Goal: Use online tool/utility: Utilize a website feature to perform a specific function

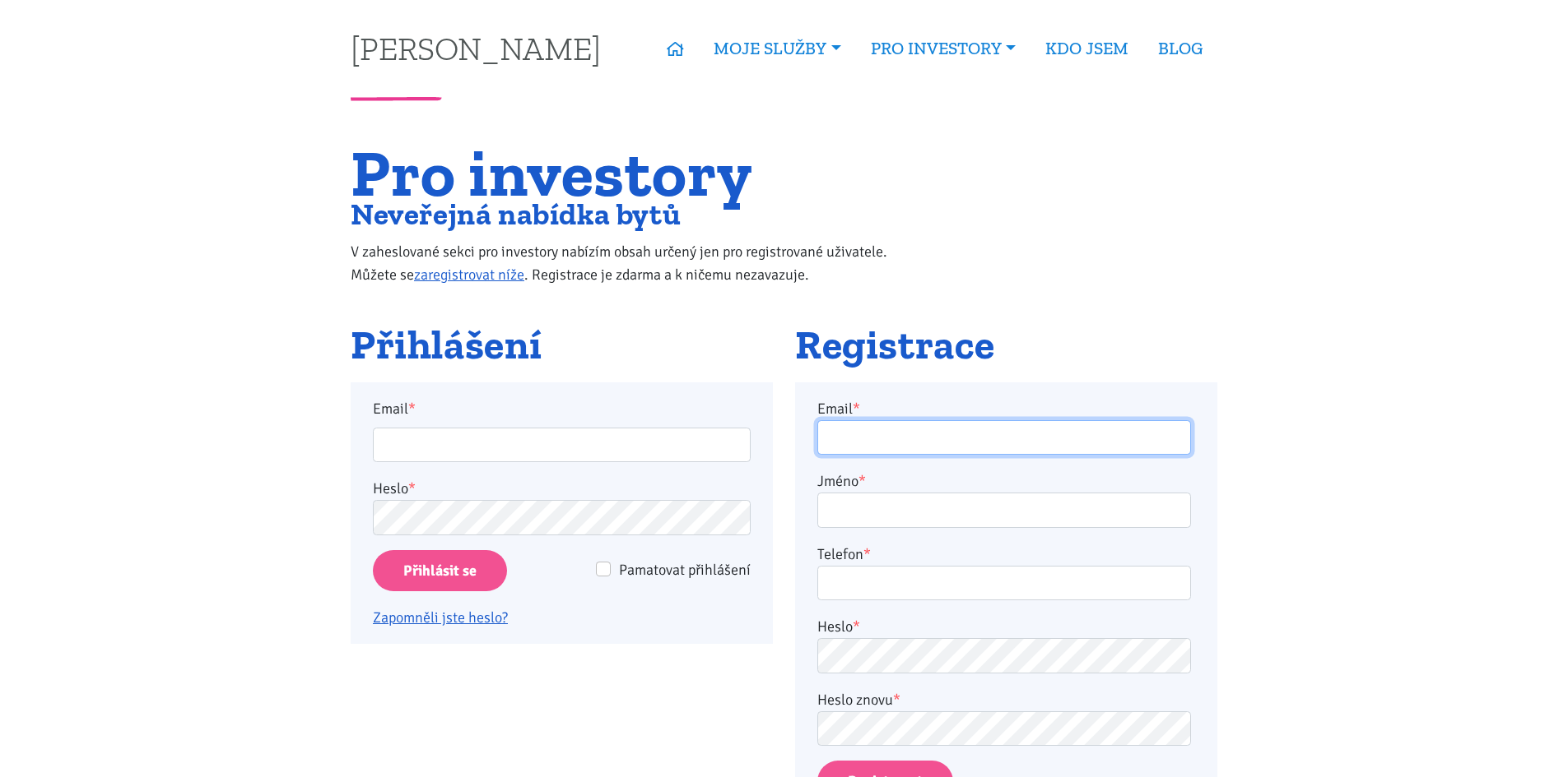
type input "info@karolinasimonova.cz"
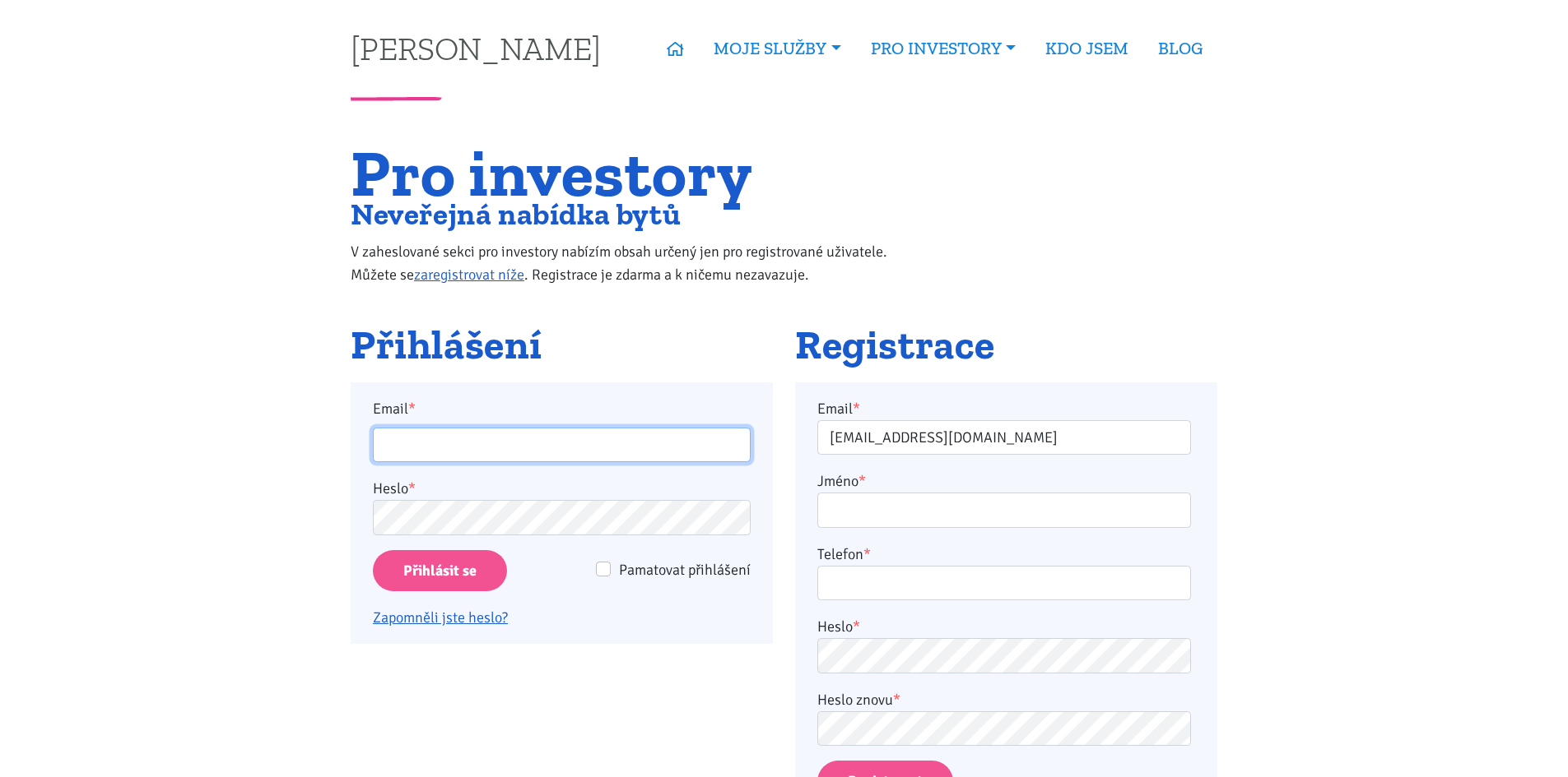
type input "info@karolinasimonova.cz"
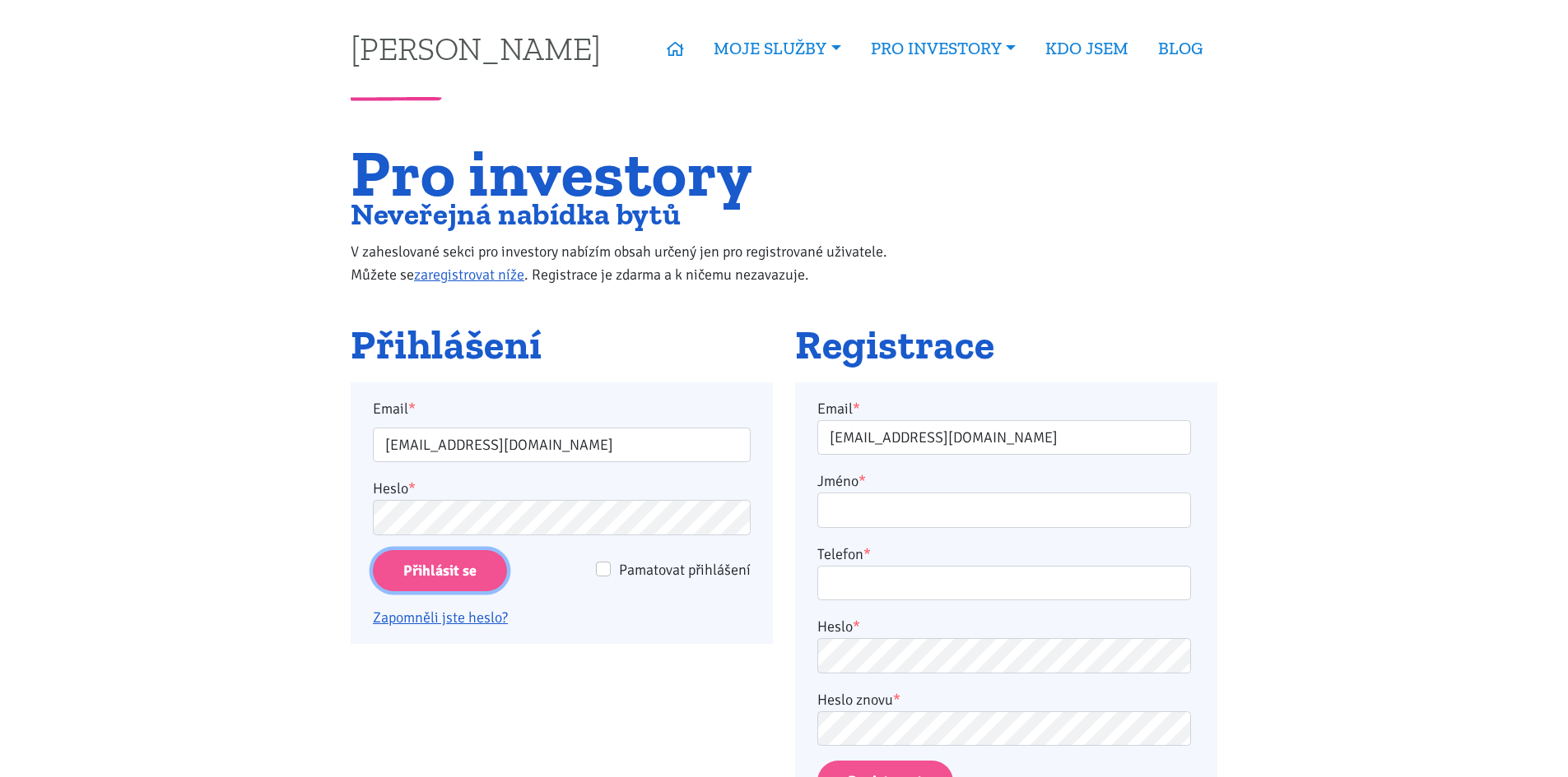
click at [452, 567] on input "Přihlásit se" at bounding box center [440, 571] width 134 height 42
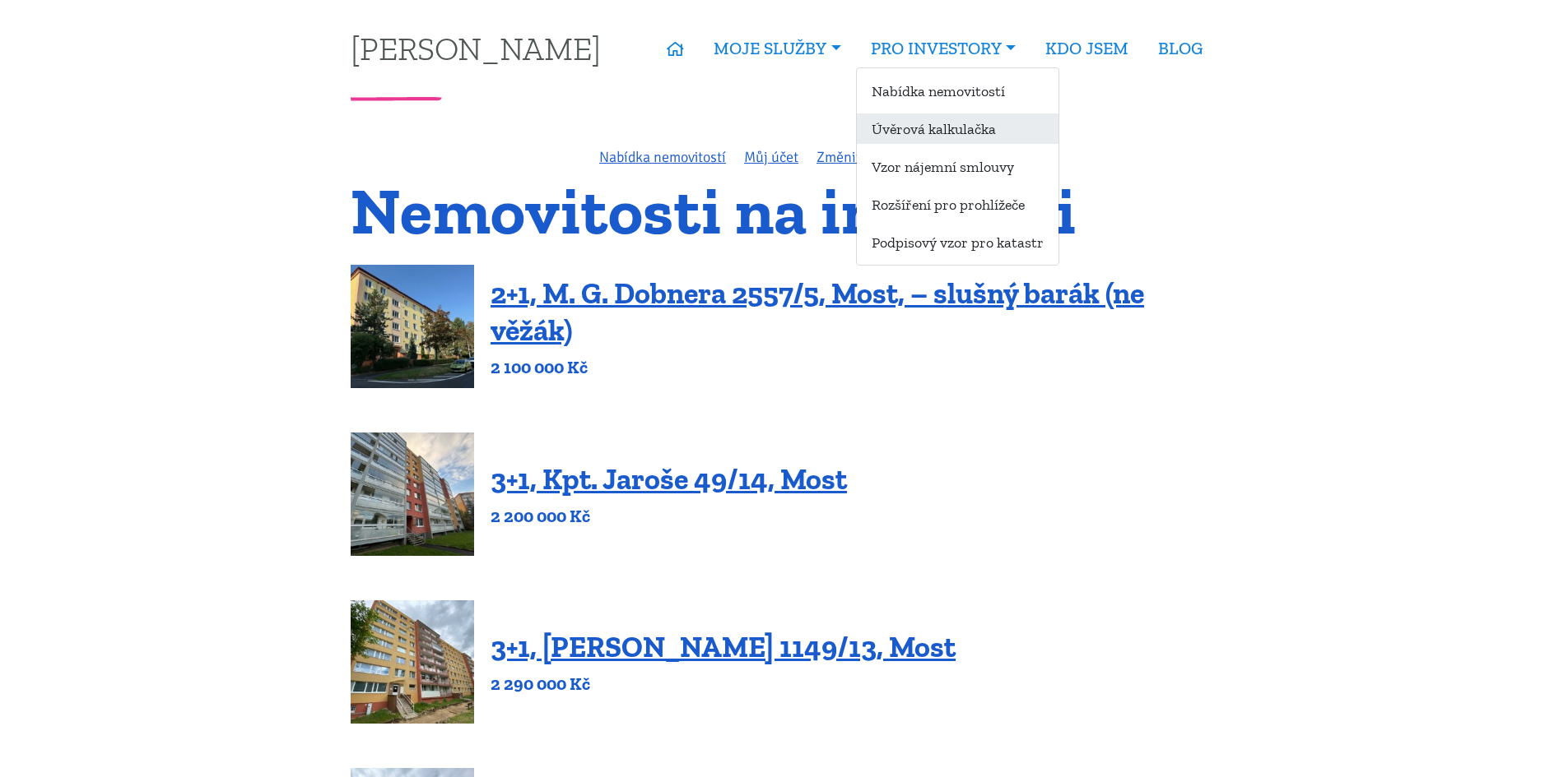
click at [944, 135] on link "Úvěrová kalkulačka" at bounding box center [957, 129] width 201 height 31
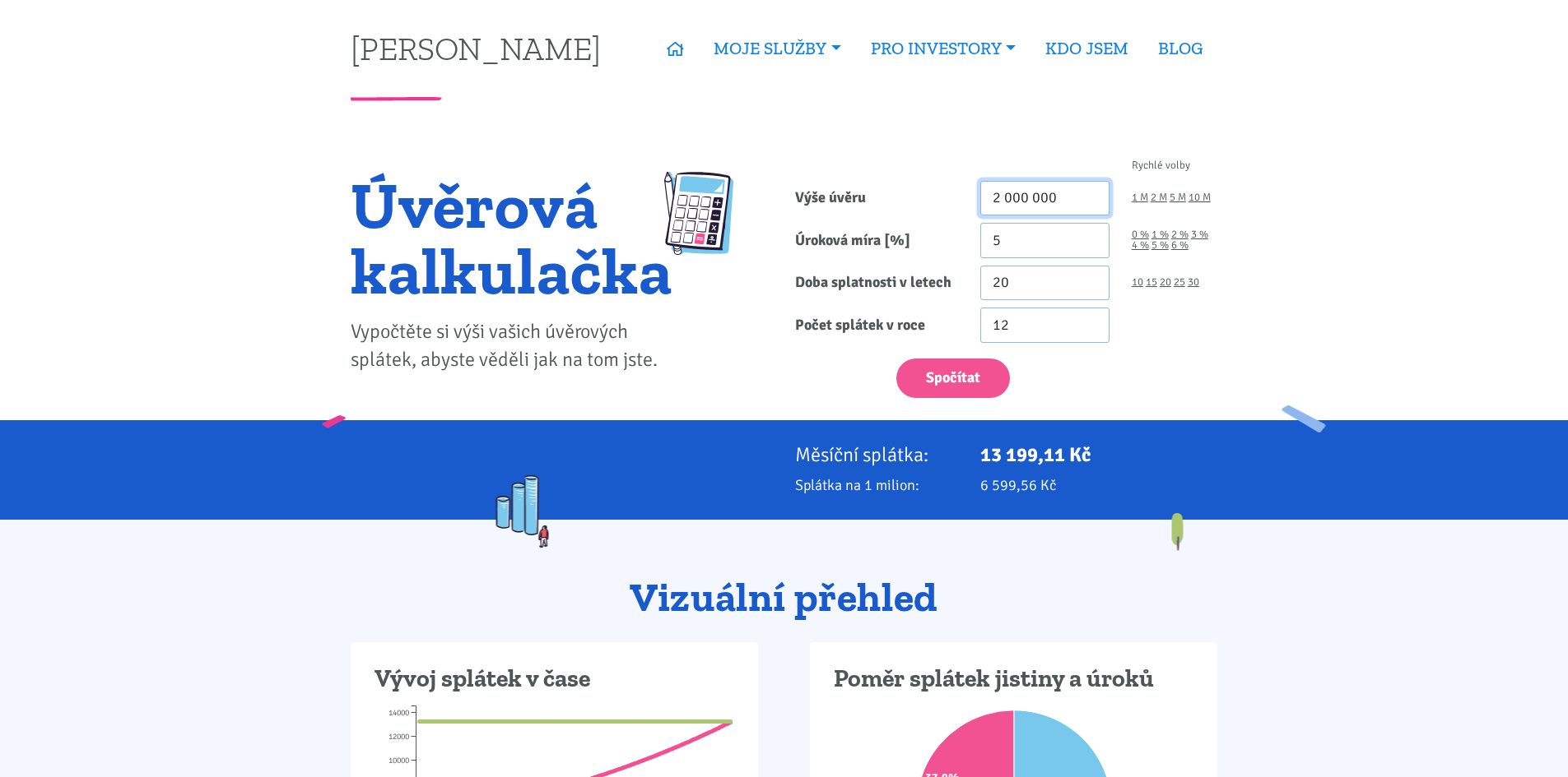
drag, startPoint x: 1066, startPoint y: 194, endPoint x: 906, endPoint y: 191, distance: 160.0
click at [906, 191] on div "Výše úvěru 2 000 000 1 M 2 M 5 M 10 M" at bounding box center [1006, 198] width 444 height 35
type input "1 500 000"
click at [1001, 225] on input "5" at bounding box center [1044, 240] width 129 height 35
drag, startPoint x: 1028, startPoint y: 296, endPoint x: 925, endPoint y: 280, distance: 104.2
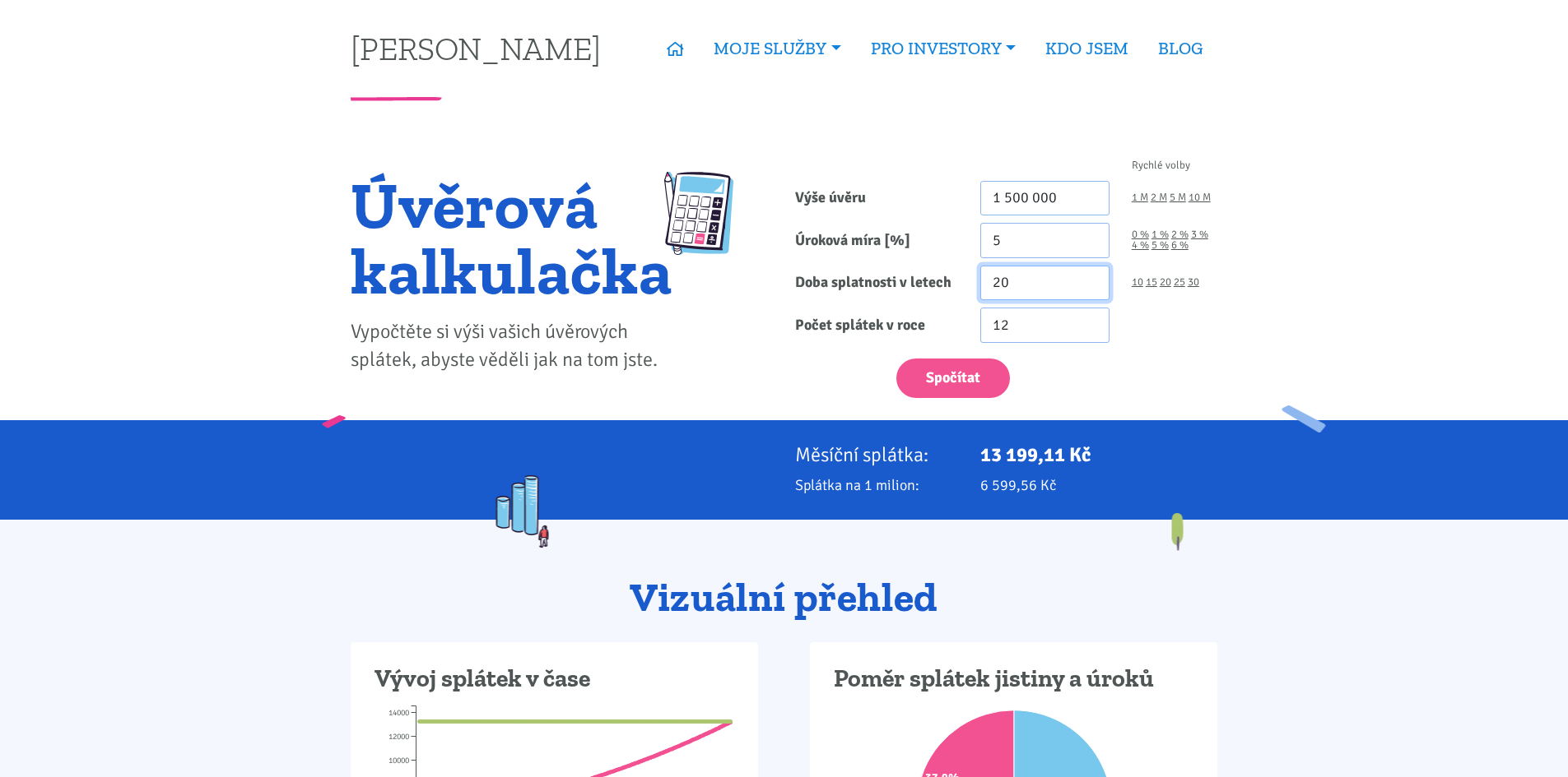
click at [925, 280] on div "Doba splatnosti v letech 20 10 15 20 25 30" at bounding box center [1006, 283] width 444 height 35
type input "30"
click at [935, 369] on button "Spočítat" at bounding box center [953, 378] width 113 height 40
type input "1500000"
drag, startPoint x: 1010, startPoint y: 194, endPoint x: 1033, endPoint y: 197, distance: 23.2
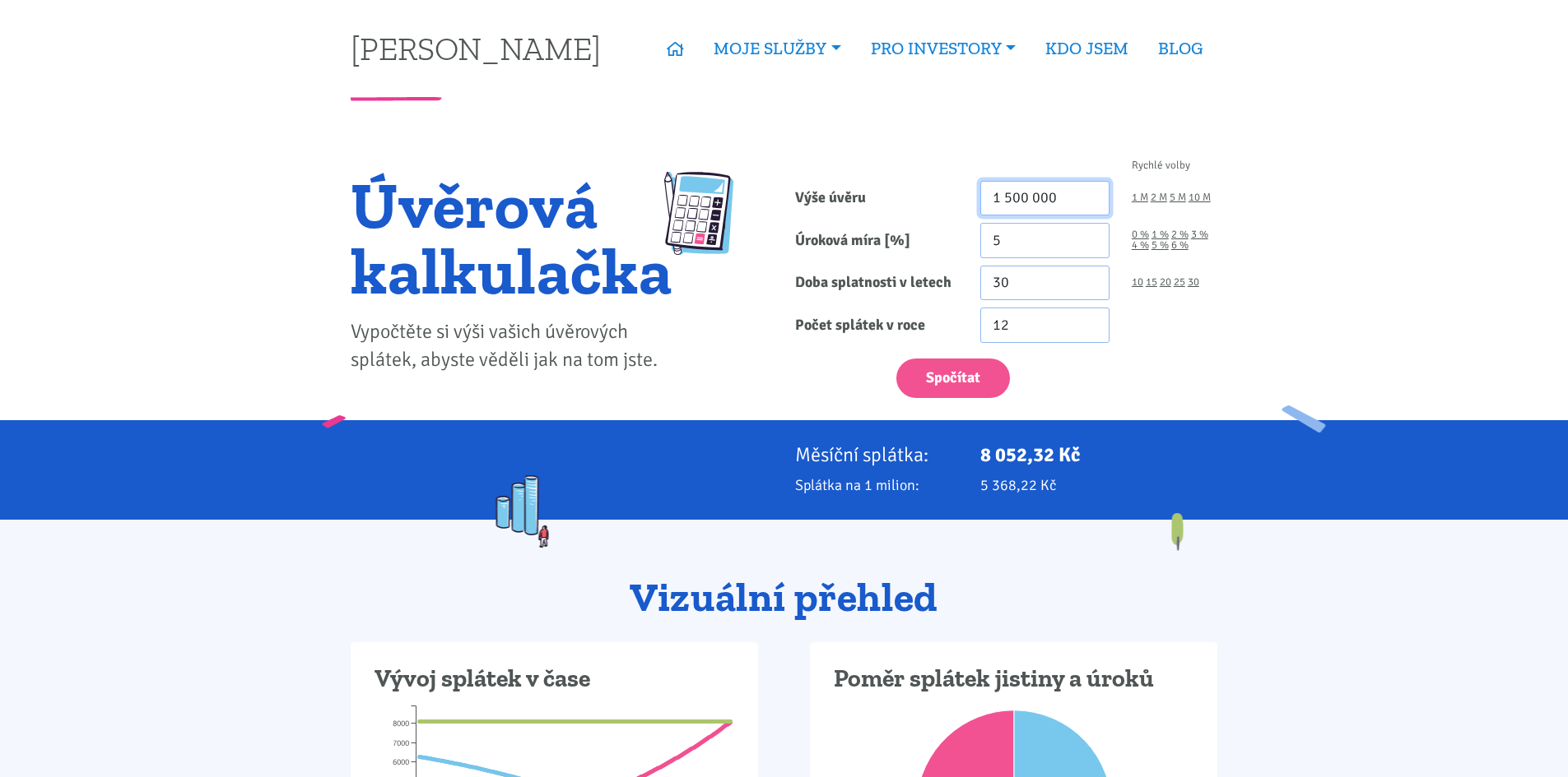
click at [1010, 194] on input "1 500 000" at bounding box center [1044, 198] width 129 height 35
click at [897, 358] on button "Spočítat" at bounding box center [953, 378] width 113 height 40
type input "1200000"
